Goal: Information Seeking & Learning: Learn about a topic

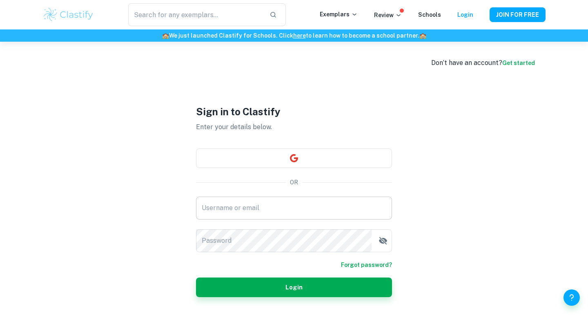
click at [327, 209] on input "Username or email" at bounding box center [294, 207] width 196 height 23
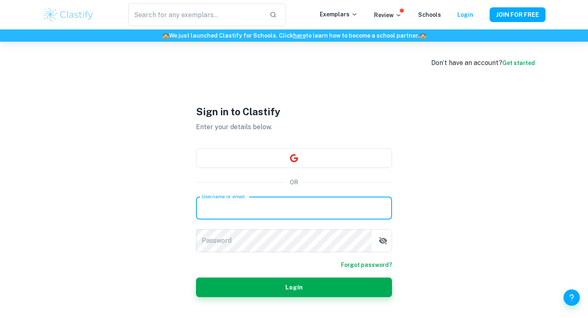
type input "mayar11mahmoud23@gmail.com"
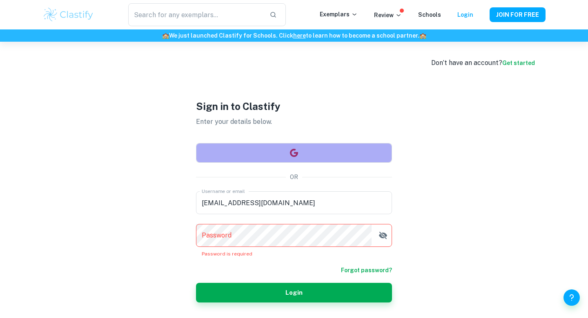
click at [298, 152] on button "button" at bounding box center [294, 153] width 196 height 20
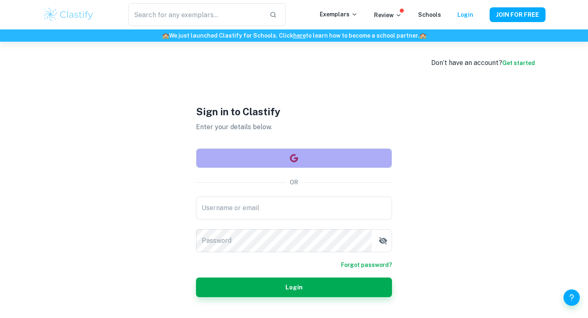
click at [271, 156] on button "button" at bounding box center [294, 158] width 196 height 20
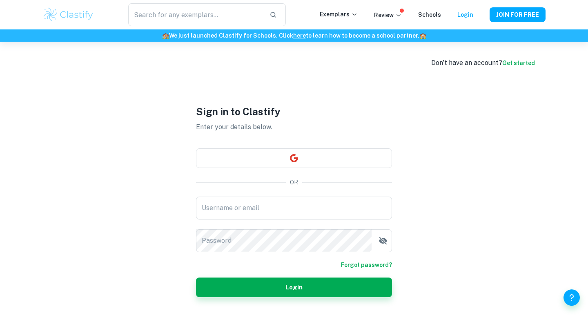
click at [321, 99] on div "Sign in to Clastify Enter your details below. OR Username or email Username or …" at bounding box center [294, 201] width 196 height 318
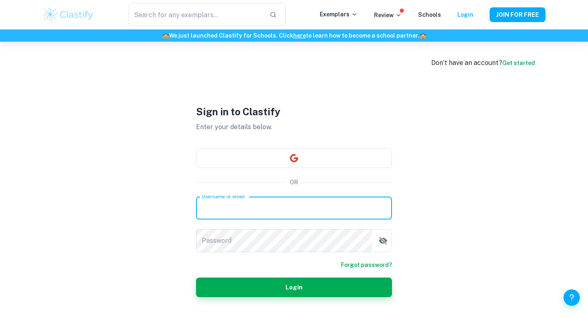
click at [244, 205] on input "Username or email" at bounding box center [294, 207] width 196 height 23
type input "mayar11mahmoud23@gmail.com"
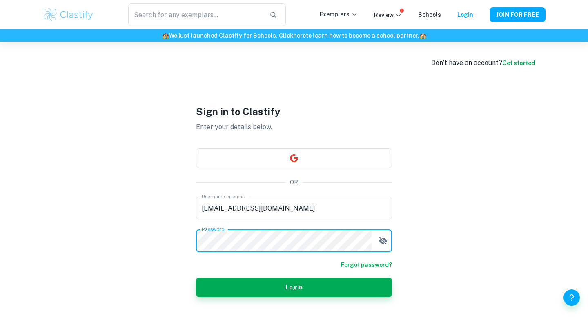
click at [196, 277] on button "Login" at bounding box center [294, 287] width 196 height 20
click at [229, 291] on button "Login" at bounding box center [294, 287] width 196 height 20
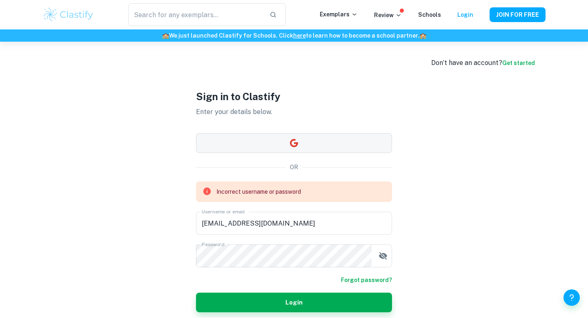
click at [284, 139] on button "button" at bounding box center [294, 143] width 196 height 20
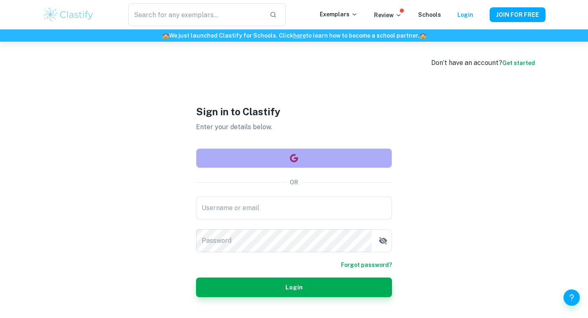
click at [269, 159] on button "button" at bounding box center [294, 158] width 196 height 20
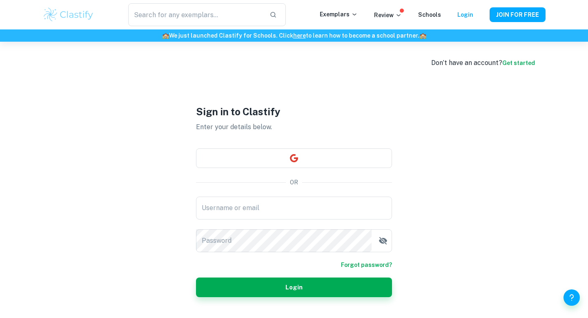
scroll to position [42, 0]
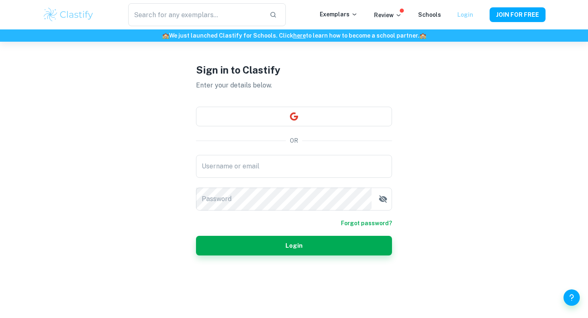
click at [465, 14] on link "Login" at bounding box center [465, 14] width 16 height 7
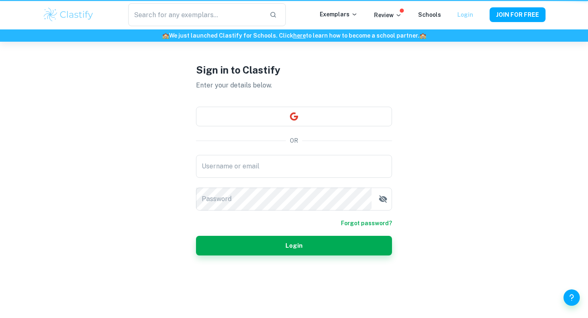
scroll to position [0, 0]
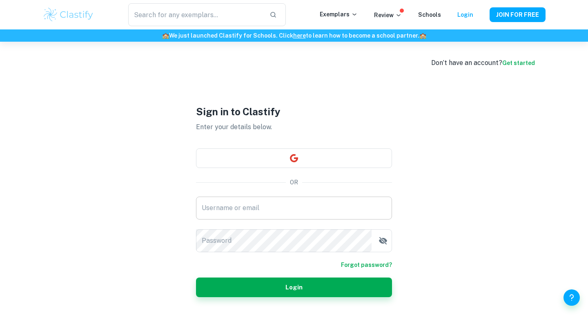
click at [278, 204] on input "Username or email" at bounding box center [294, 207] width 196 height 23
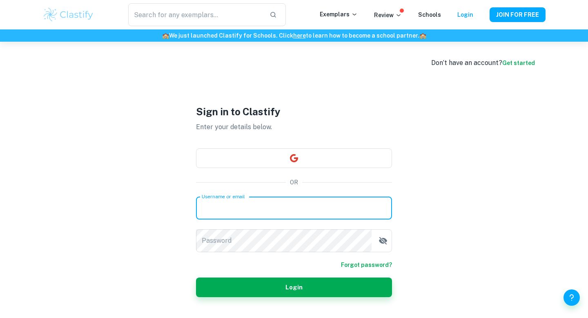
type input "[EMAIL_ADDRESS][DOMAIN_NAME]"
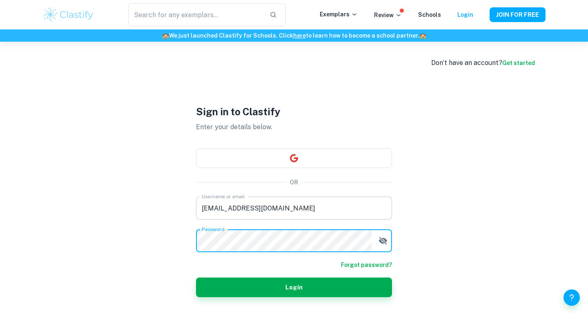
scroll to position [42, 0]
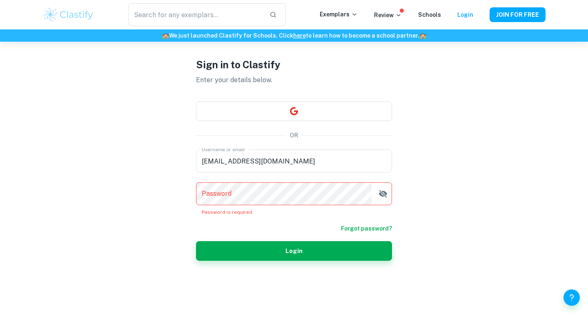
click at [365, 222] on form "Username or email mayar11mahmoud23@gmail.com Username or email Password Passwor…" at bounding box center [294, 204] width 196 height 111
click at [358, 228] on link "Forgot password?" at bounding box center [366, 228] width 51 height 9
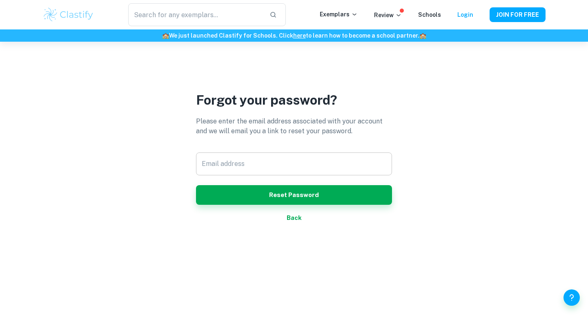
click at [282, 166] on input "Email address" at bounding box center [294, 163] width 196 height 23
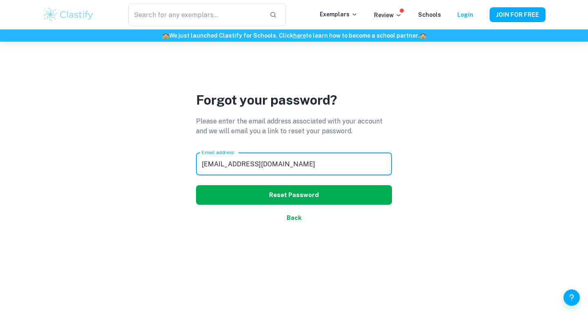
type input "[EMAIL_ADDRESS][DOMAIN_NAME]"
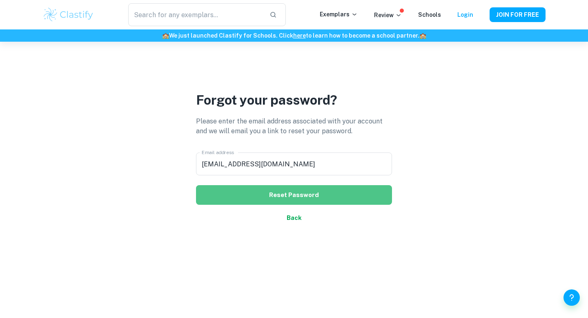
click at [310, 199] on button "Reset Password" at bounding box center [294, 195] width 196 height 20
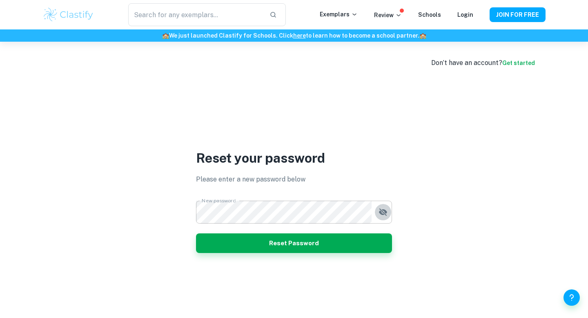
click at [382, 216] on icon "button" at bounding box center [383, 212] width 10 height 10
click at [308, 241] on button "Reset Password" at bounding box center [294, 243] width 196 height 20
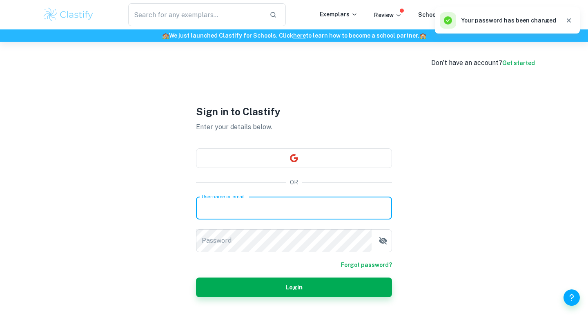
click at [267, 212] on input "Username or email" at bounding box center [294, 207] width 196 height 23
type input "mayar11mahmoud23@gmail.com"
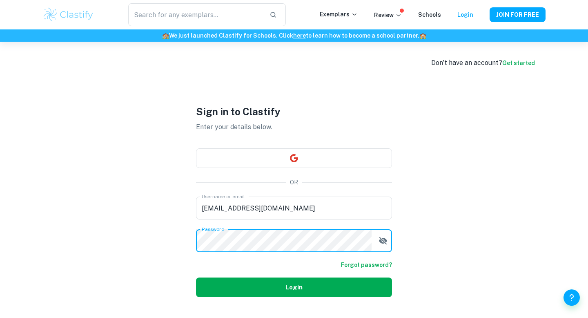
click at [294, 288] on button "Login" at bounding box center [294, 287] width 196 height 20
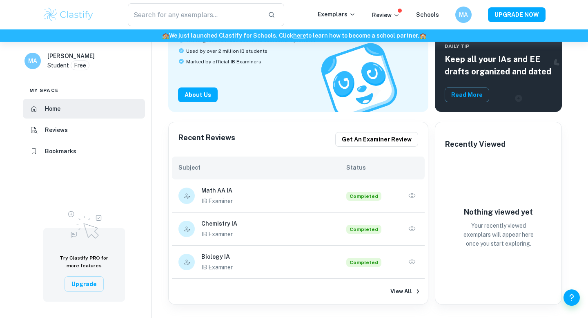
scroll to position [105, 0]
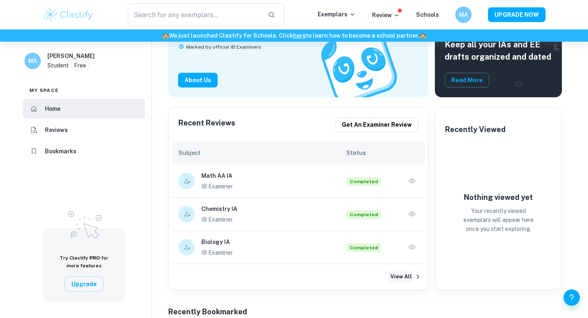
click at [399, 276] on button "View All" at bounding box center [401, 276] width 26 height 12
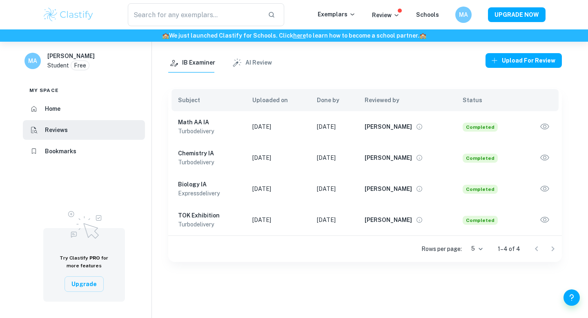
scroll to position [35, 0]
click at [547, 187] on icon "button" at bounding box center [544, 188] width 11 height 11
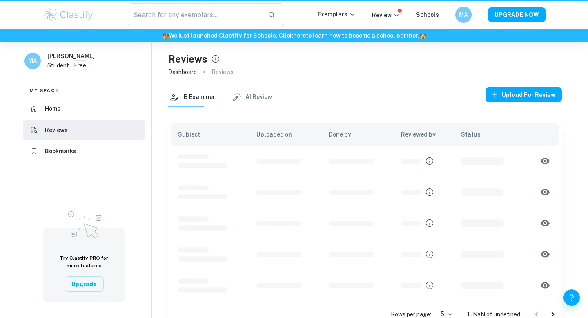
scroll to position [35, 0]
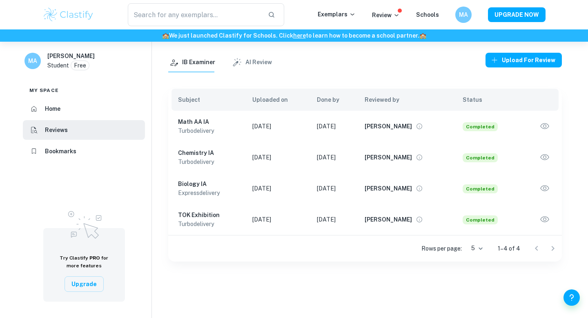
click at [550, 245] on div at bounding box center [544, 248] width 33 height 16
click at [550, 250] on div at bounding box center [544, 248] width 33 height 16
click at [549, 153] on icon "button" at bounding box center [544, 157] width 11 height 11
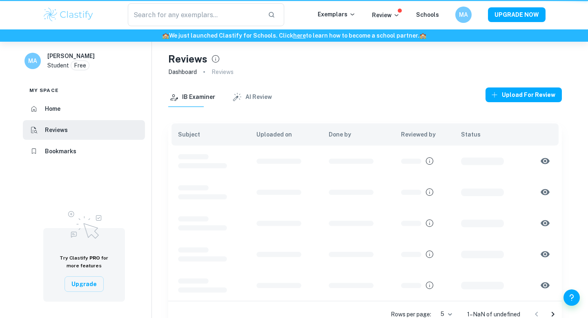
scroll to position [35, 0]
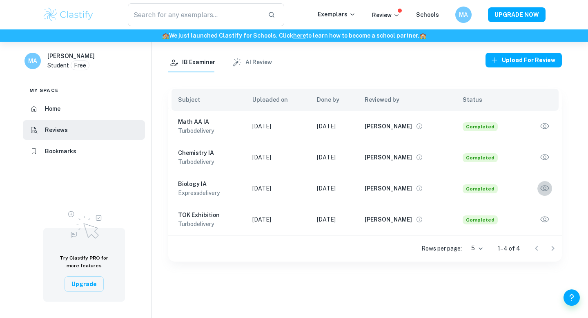
click at [546, 185] on icon "button" at bounding box center [544, 188] width 11 height 11
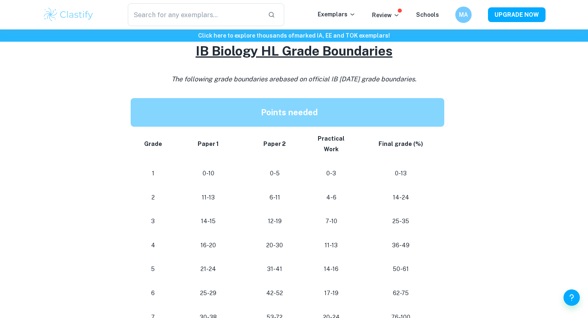
scroll to position [419, 0]
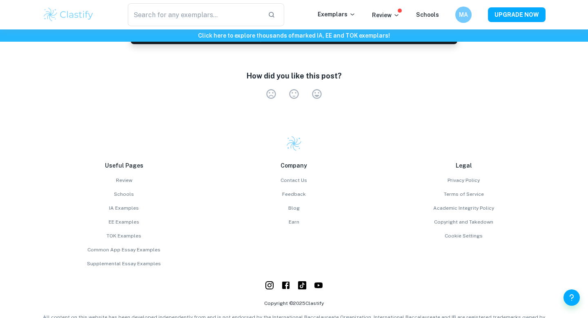
scroll to position [696, 0]
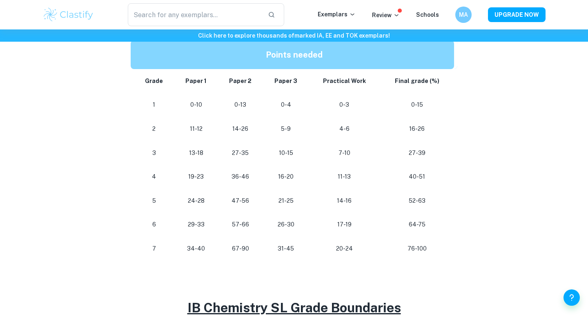
scroll to position [436, 0]
